Goal: Task Accomplishment & Management: Use online tool/utility

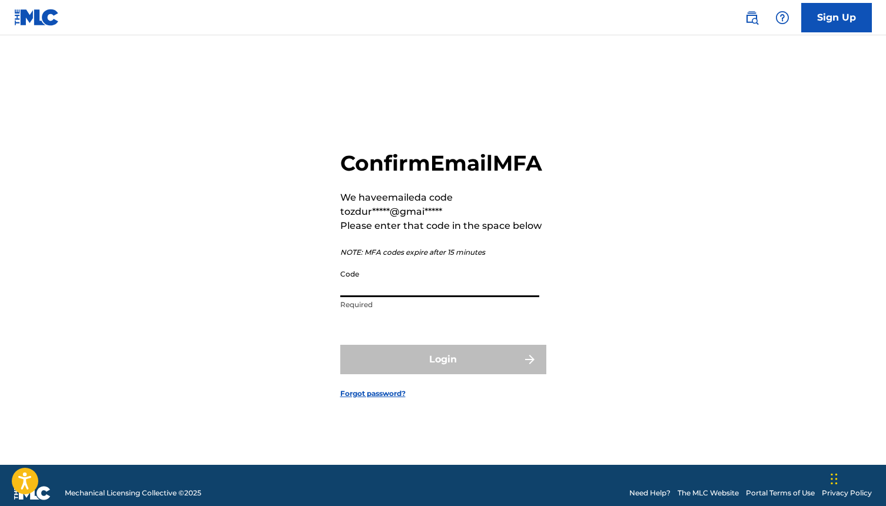
click at [417, 297] on input "Code" at bounding box center [439, 281] width 199 height 34
paste input "577614"
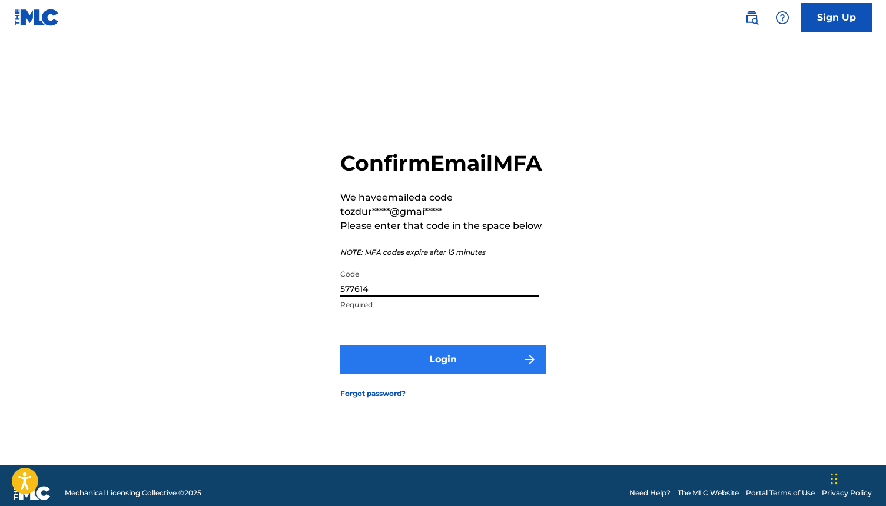
type input "577614"
click at [444, 374] on button "Login" at bounding box center [443, 359] width 206 height 29
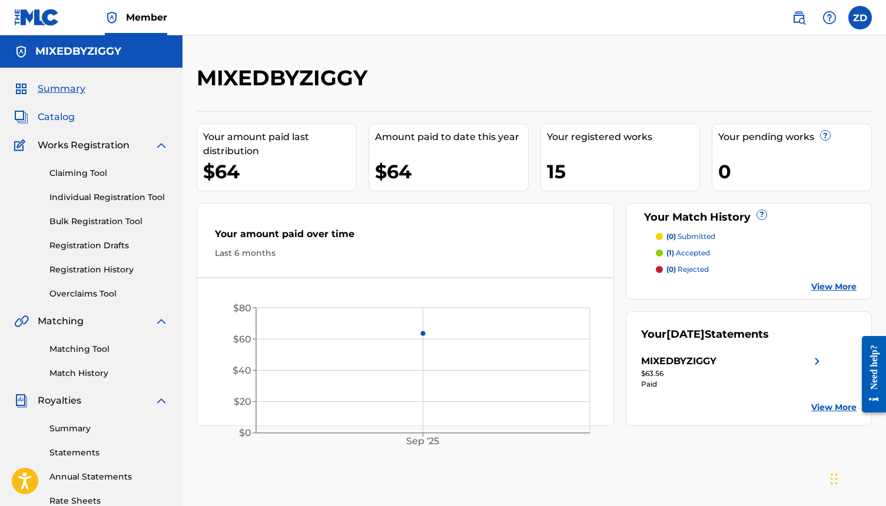
click at [62, 117] on span "Catalog" at bounding box center [56, 117] width 37 height 14
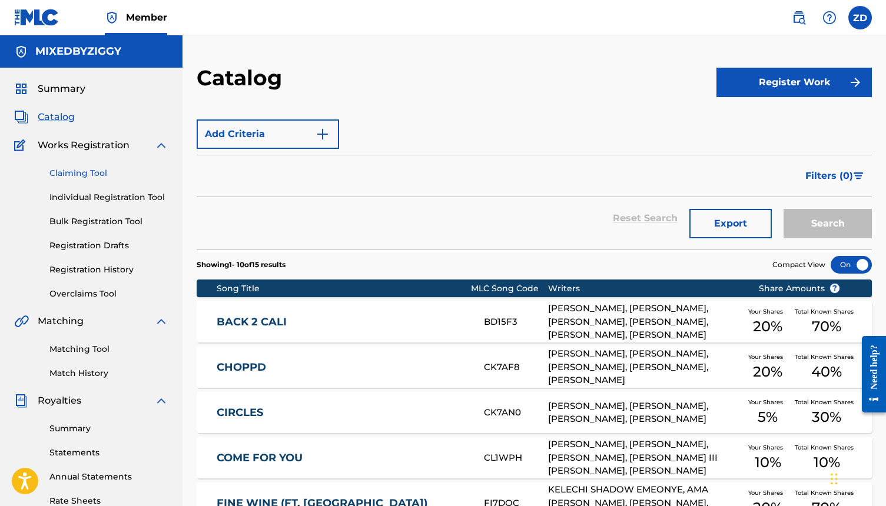
click at [73, 177] on link "Claiming Tool" at bounding box center [108, 173] width 119 height 12
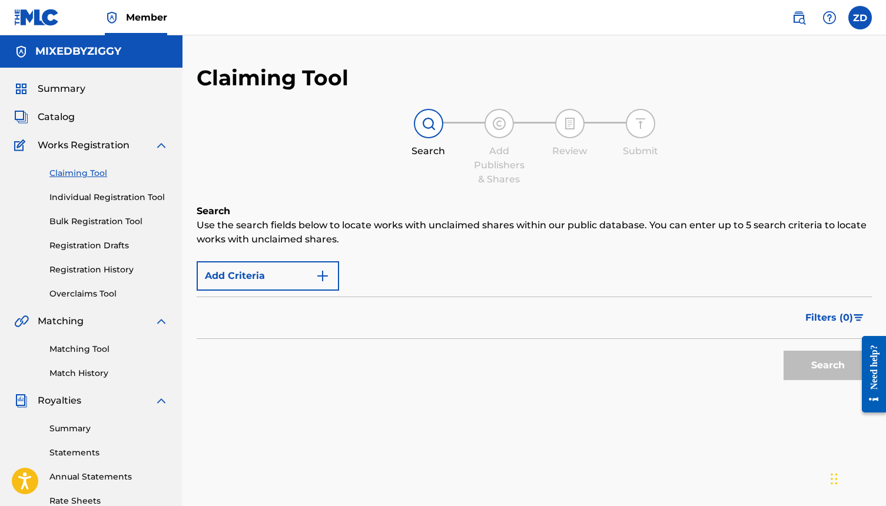
click at [236, 299] on div "Filters ( 0 )" at bounding box center [534, 318] width 675 height 42
click at [237, 275] on button "Add Criteria" at bounding box center [268, 275] width 142 height 29
click at [315, 277] on button "Add Criteria" at bounding box center [268, 275] width 142 height 29
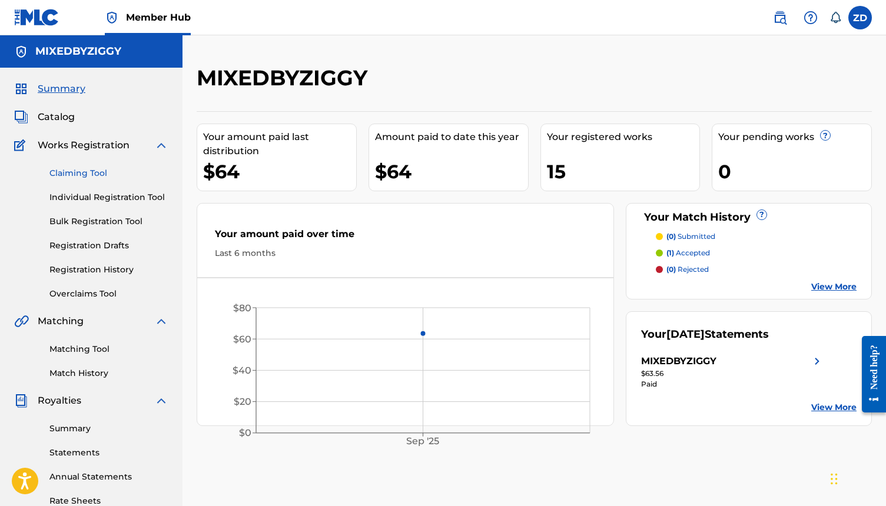
click at [69, 171] on link "Claiming Tool" at bounding box center [108, 173] width 119 height 12
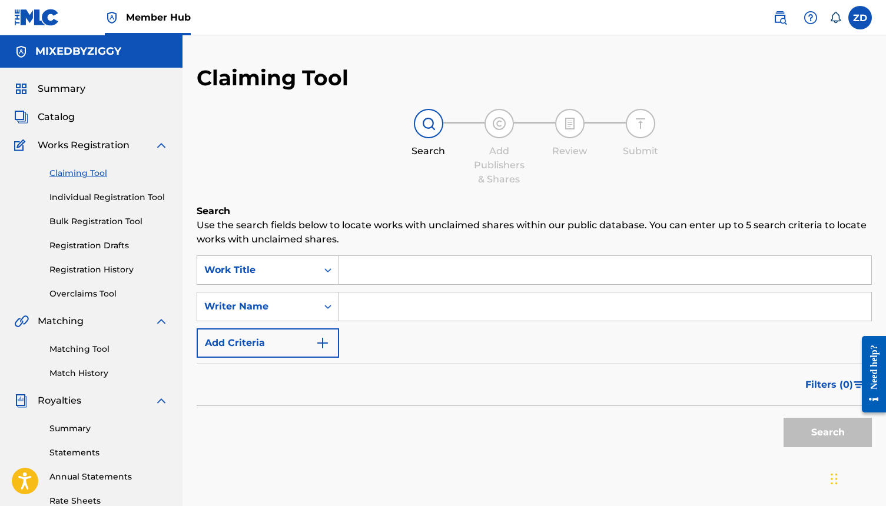
click at [385, 307] on input "Search Form" at bounding box center [605, 306] width 532 height 28
type input "[PERSON_NAME]"
click at [827, 433] on button "Search" at bounding box center [827, 432] width 88 height 29
